Goal: Task Accomplishment & Management: Manage account settings

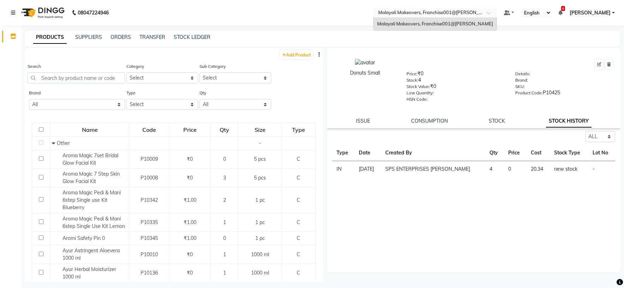
select select "all"
click at [497, 10] on div at bounding box center [435, 13] width 124 height 7
click at [608, 12] on span "[PERSON_NAME]" at bounding box center [590, 12] width 41 height 7
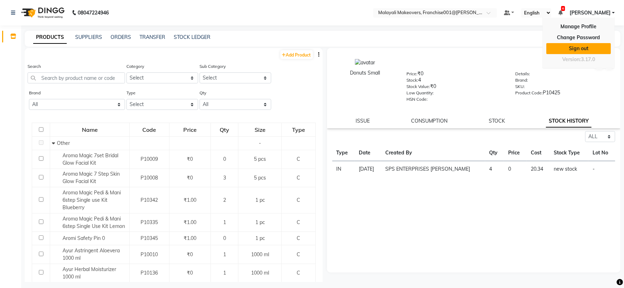
click at [586, 48] on link "Sign out" at bounding box center [578, 48] width 65 height 11
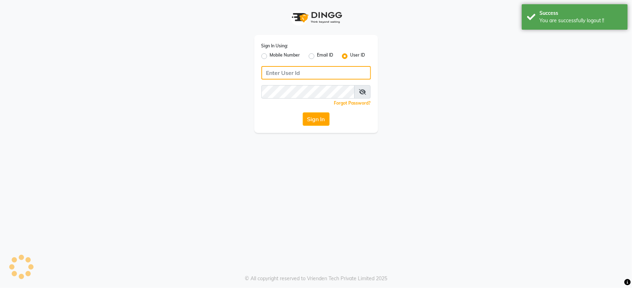
type input "9249091995"
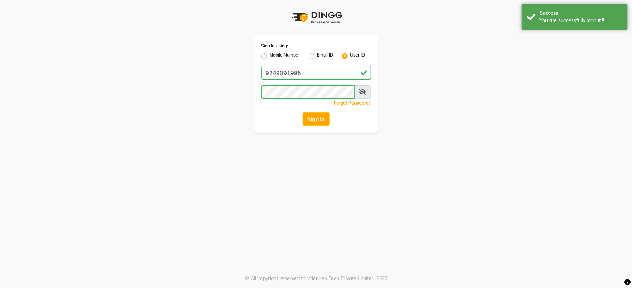
click at [270, 57] on label "Mobile Number" at bounding box center [285, 56] width 30 height 8
click at [270, 57] on input "Mobile Number" at bounding box center [272, 54] width 5 height 5
radio input "true"
radio input "false"
click at [309, 75] on input "Username" at bounding box center [328, 72] width 86 height 13
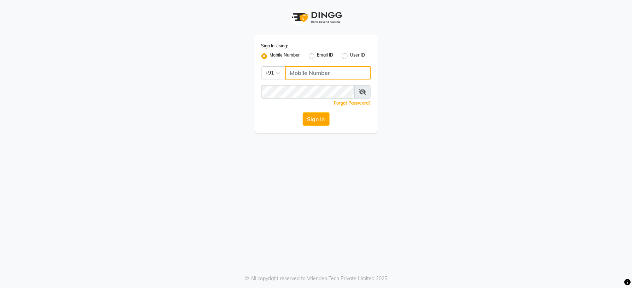
type input "8921516575"
click at [310, 122] on button "Sign In" at bounding box center [316, 118] width 27 height 13
